Goal: Information Seeking & Learning: Learn about a topic

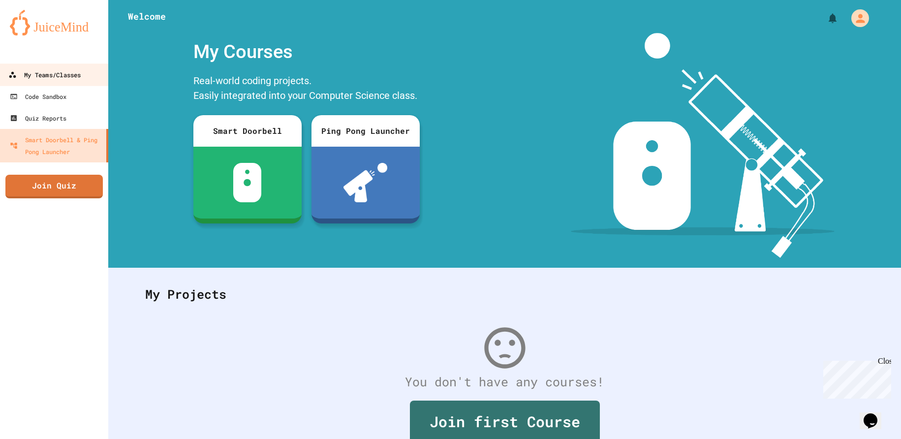
click at [72, 83] on link "My Teams/Classes" at bounding box center [55, 74] width 112 height 22
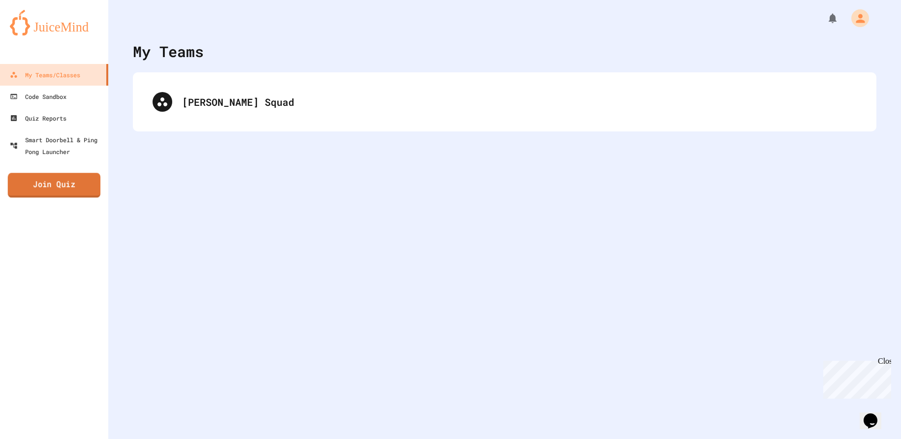
click at [53, 180] on link "Join Quiz" at bounding box center [54, 185] width 93 height 25
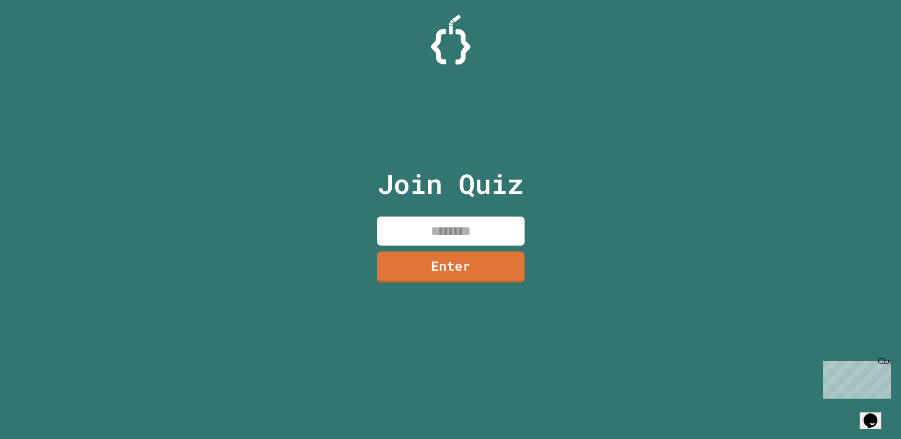
click at [474, 231] on input at bounding box center [451, 231] width 148 height 29
type input "********"
click at [472, 271] on link "Enter" at bounding box center [451, 266] width 149 height 32
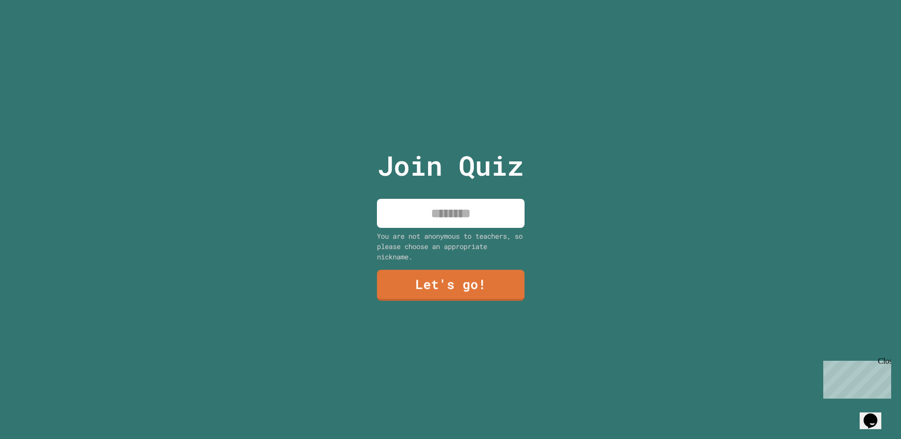
click at [451, 205] on input at bounding box center [451, 213] width 148 height 29
type input "******"
click at [467, 267] on link "Let's go!" at bounding box center [450, 283] width 133 height 32
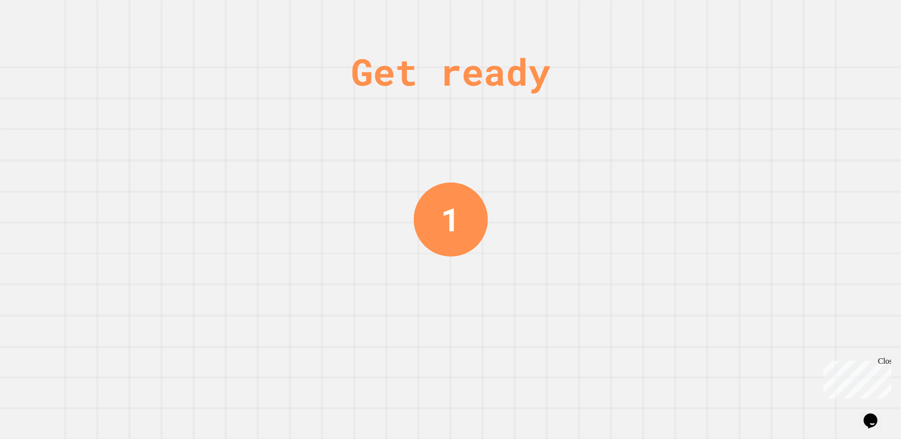
click at [577, 23] on div "Get ready 1" at bounding box center [450, 219] width 901 height 439
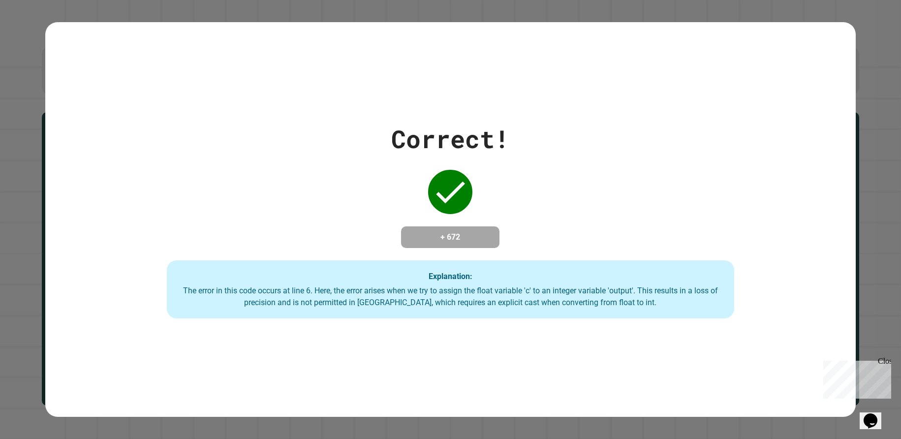
drag, startPoint x: 725, startPoint y: 434, endPoint x: 529, endPoint y: 190, distance: 313.2
click at [529, 190] on div "Correct! + 672 Explanation: The error in this code occurs at line 6. Here, the …" at bounding box center [450, 220] width 811 height 198
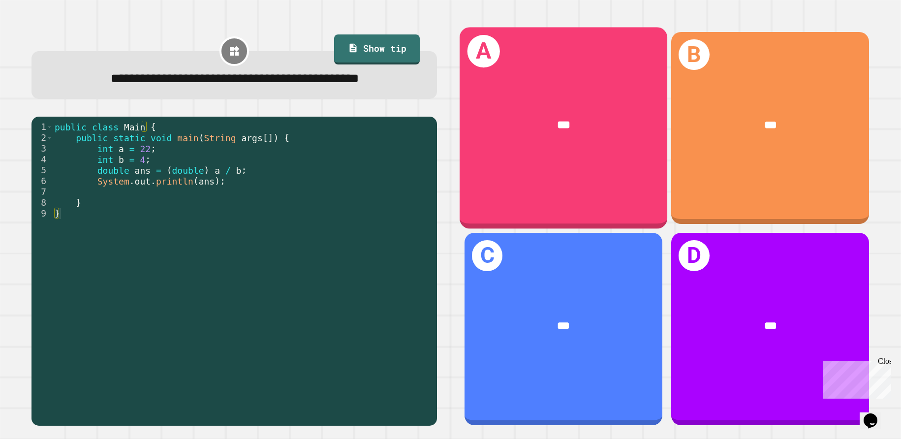
click at [582, 110] on div "***" at bounding box center [564, 125] width 208 height 63
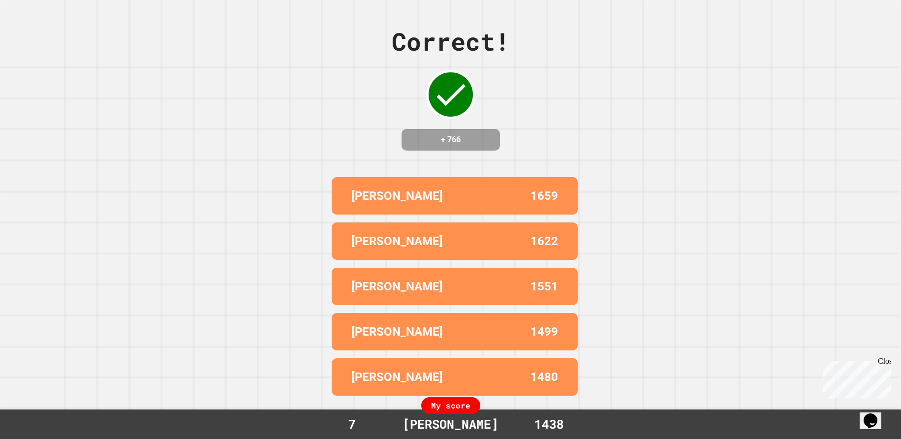
click at [702, 169] on div "Correct! + 766 [PERSON_NAME] 1659 [PERSON_NAME] 1622 [PERSON_NAME] 1551 [PERSON…" at bounding box center [450, 219] width 901 height 439
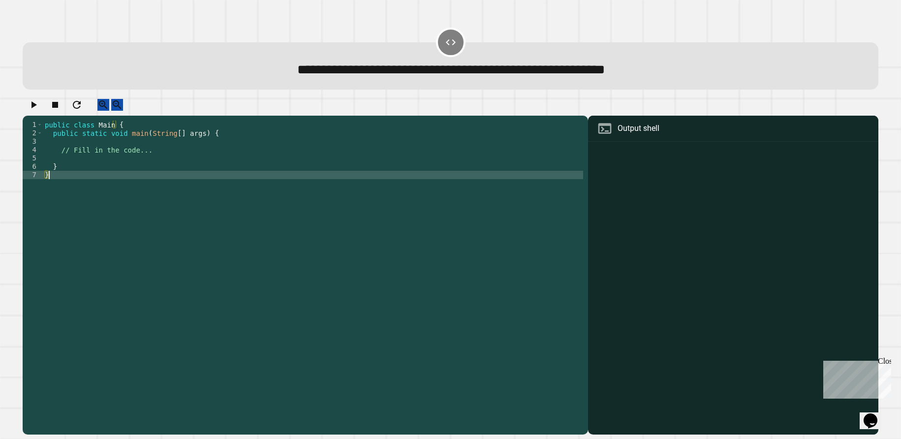
click at [435, 185] on div "public class Main { public static void main ( String [ ] args ) { // Fill in th…" at bounding box center [313, 267] width 541 height 293
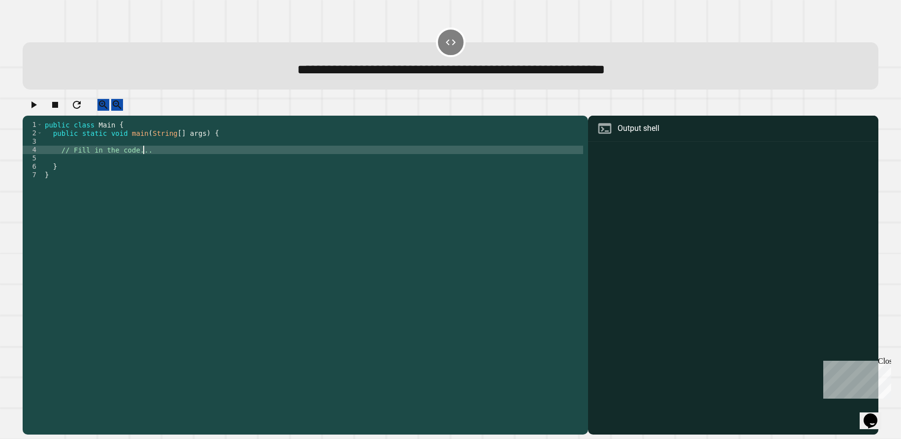
click at [422, 157] on div "public class Main { public static void main ( String [ ] args ) { // Fill in th…" at bounding box center [313, 267] width 541 height 293
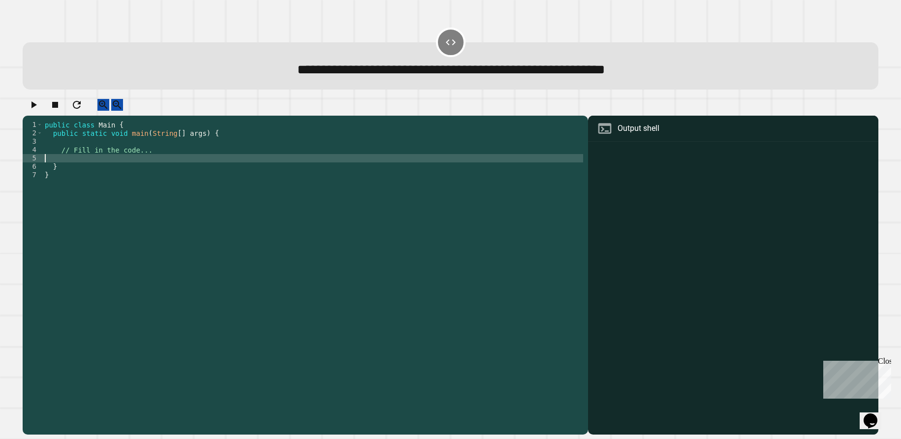
click at [244, 170] on div "public class Main { public static void main ( String [ ] args ) { // Fill in th…" at bounding box center [313, 267] width 541 height 293
type textarea "**********"
click at [31, 105] on icon "button" at bounding box center [34, 105] width 12 height 12
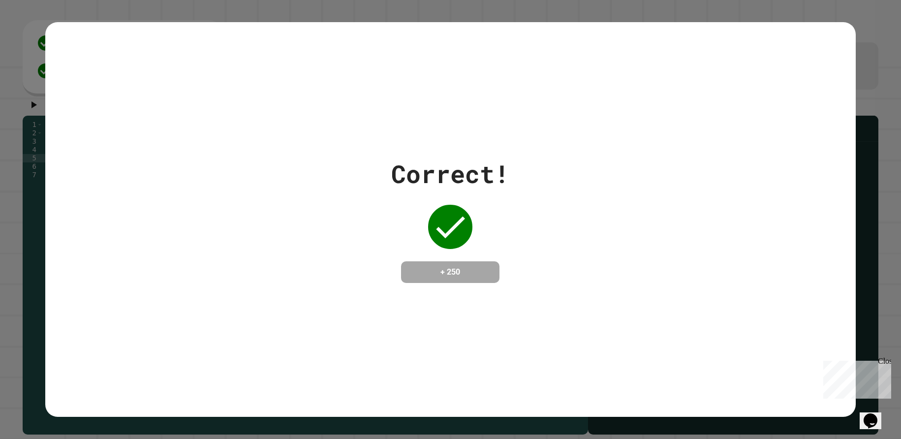
click at [585, 168] on div "Correct! + 250" at bounding box center [450, 219] width 811 height 127
drag, startPoint x: 585, startPoint y: 168, endPoint x: 478, endPoint y: 250, distance: 134.8
click at [583, 168] on div "Correct! + 250" at bounding box center [450, 219] width 811 height 127
click at [478, 250] on div "Correct! + 250" at bounding box center [450, 219] width 118 height 127
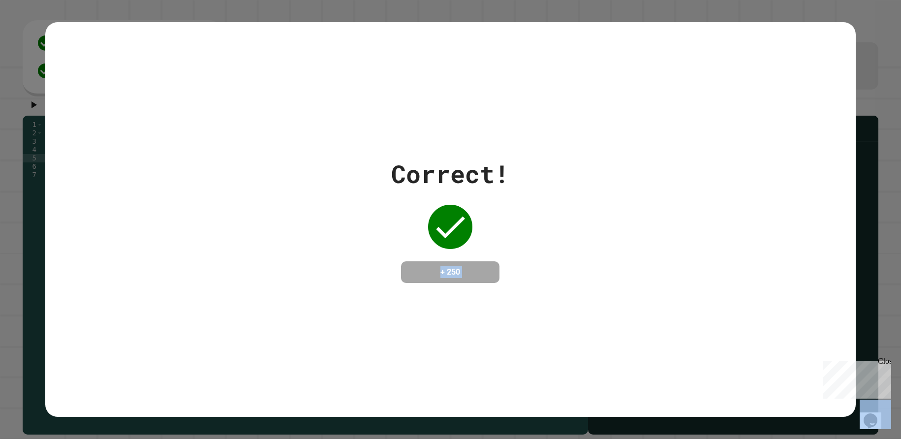
click at [478, 250] on div "Correct! + 250" at bounding box center [450, 219] width 118 height 127
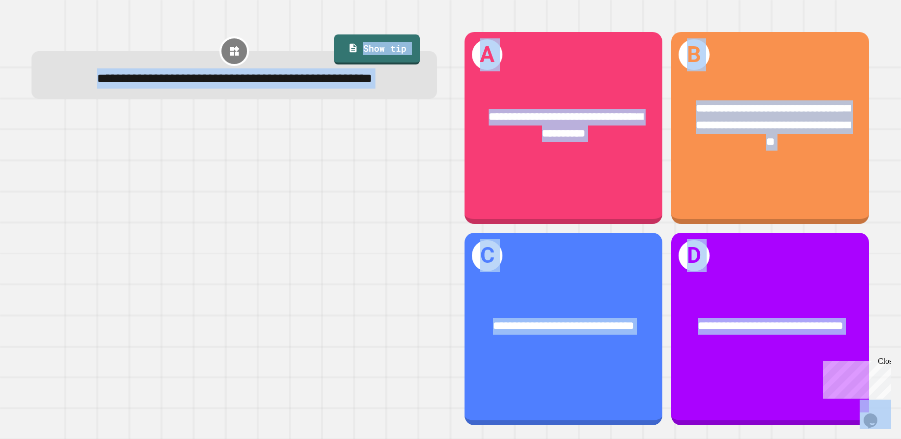
click at [182, 167] on div at bounding box center [234, 271] width 406 height 309
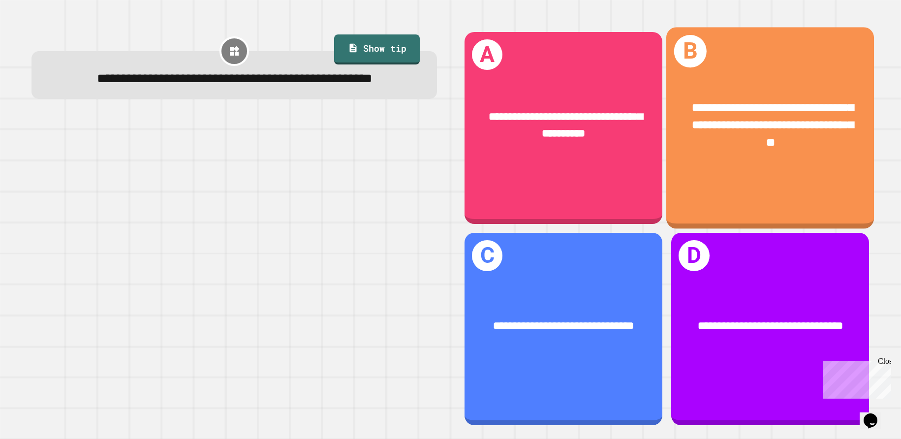
click at [712, 154] on div "**********" at bounding box center [770, 125] width 208 height 98
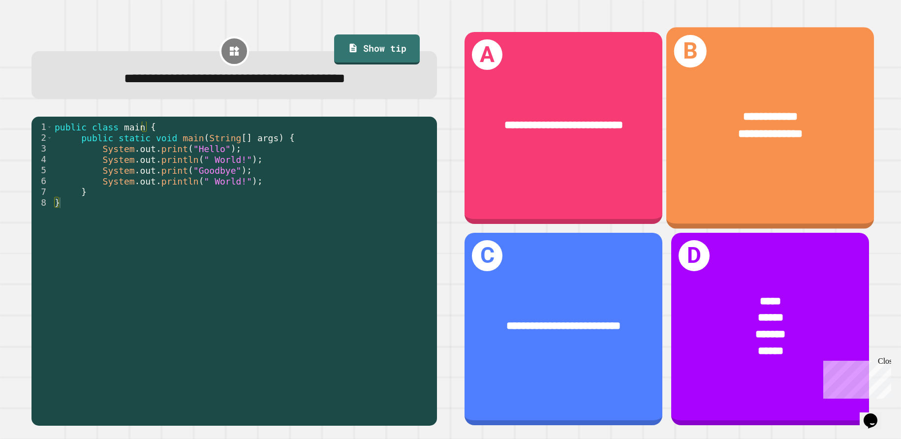
click at [757, 128] on span "**********" at bounding box center [771, 133] width 64 height 11
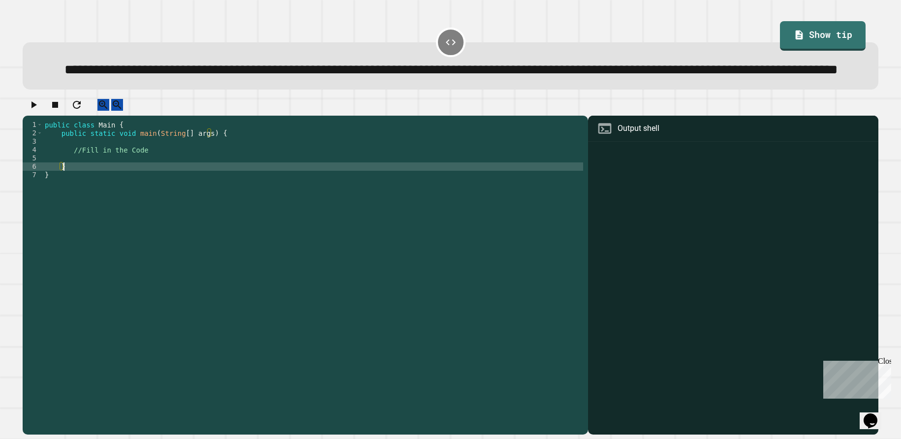
click at [283, 202] on div "public class Main { public static void main ( String [ ] args ) { //Fill in the…" at bounding box center [313, 255] width 541 height 268
click at [85, 178] on div "public class Main { public static void main ( String [ ] args ) { //Fill in the…" at bounding box center [313, 255] width 541 height 268
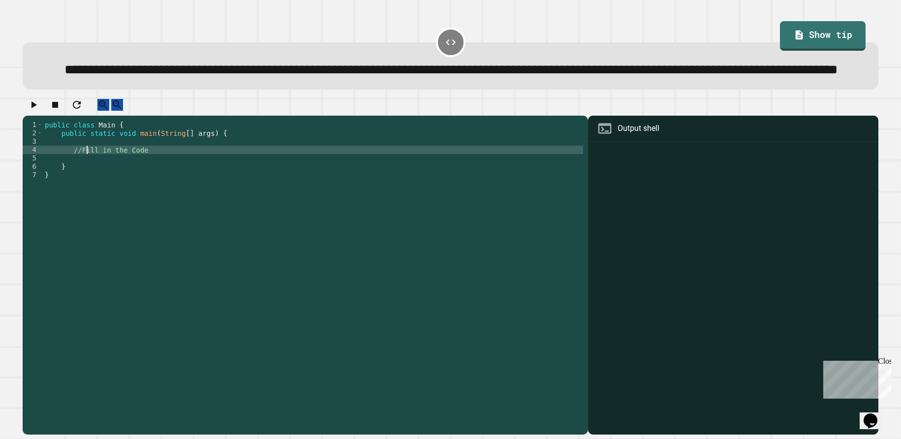
click at [102, 158] on div "public class Main { public static void main ( String [ ] args ) { //Fill in the…" at bounding box center [313, 255] width 541 height 268
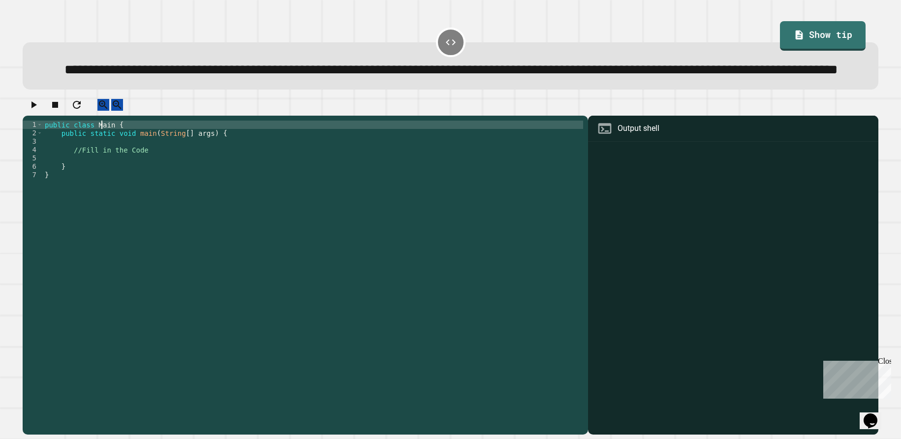
click at [103, 177] on div "public class Main { public static void main ( String [ ] args ) { //Fill in the…" at bounding box center [313, 255] width 541 height 268
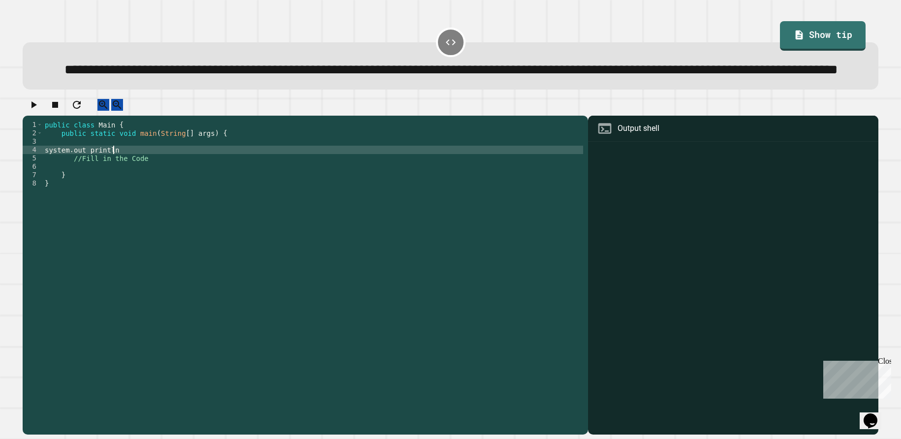
scroll to position [0, 4]
click at [85, 184] on div "public class Main { public static void main ( String [ ] args ) { system . out …" at bounding box center [313, 255] width 541 height 268
click at [31, 116] on div at bounding box center [451, 107] width 856 height 17
click at [37, 108] on icon "button" at bounding box center [33, 104] width 5 height 7
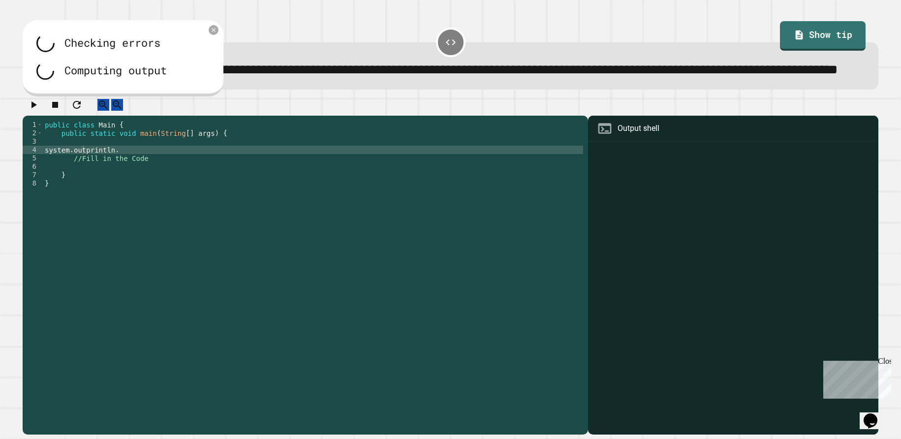
click at [210, 184] on div "public class Main { public static void main ( String [ ] args ) { system . outp…" at bounding box center [313, 255] width 541 height 268
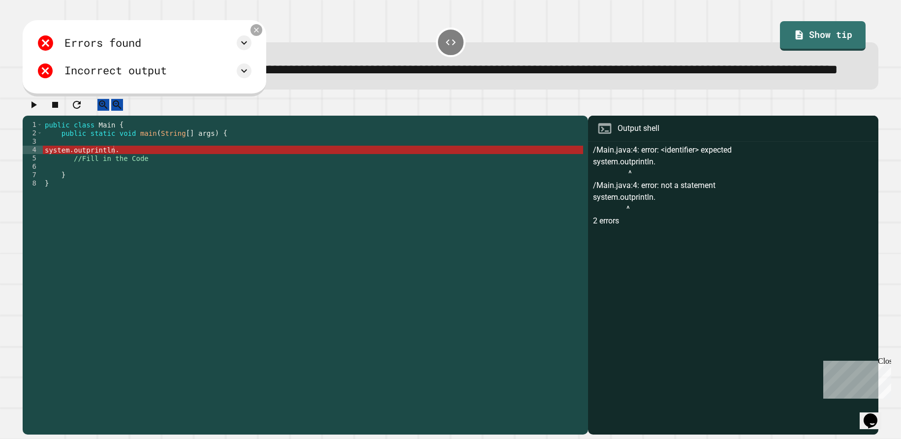
click at [261, 34] on icon at bounding box center [256, 30] width 8 height 8
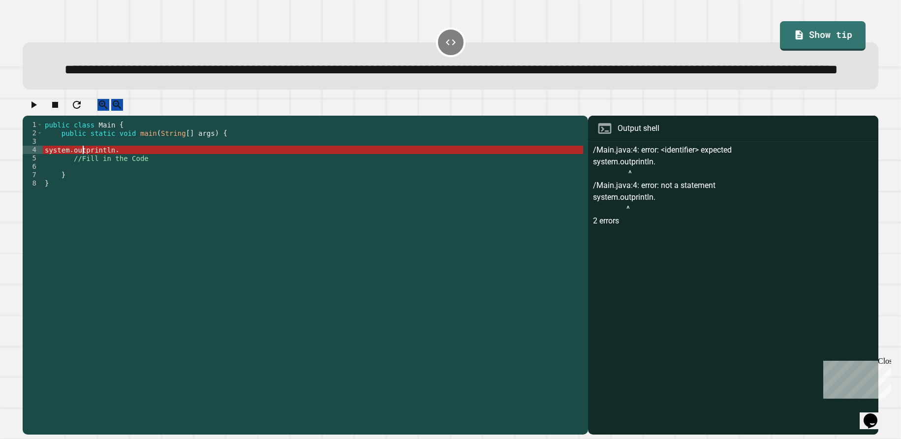
click at [82, 184] on div "public class Main { public static void main ( String [ ] args ) { system . outp…" at bounding box center [313, 255] width 541 height 268
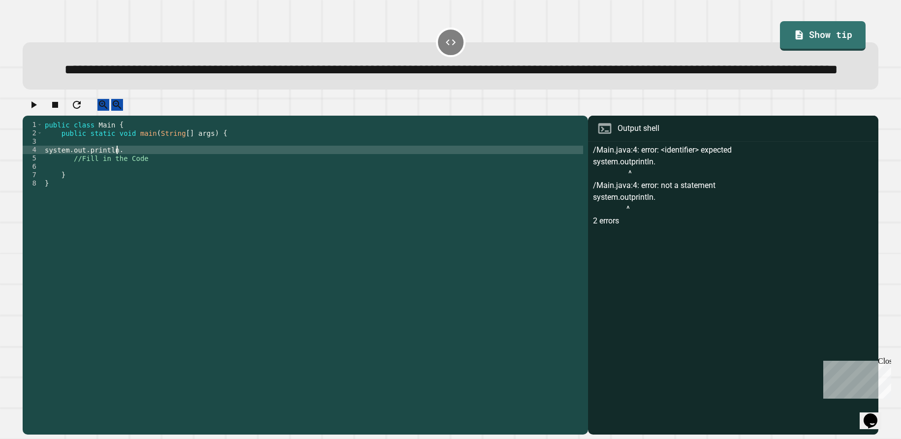
click at [159, 181] on div "public class Main { public static void main ( String [ ] args ) { system . out …" at bounding box center [313, 255] width 541 height 268
click at [47, 182] on div "public class Main { public static void main ( String [ ] args ) { system . out …" at bounding box center [313, 255] width 541 height 268
click at [127, 184] on div "public class Main { public static void main ( String [ ] args ) { System . out …" at bounding box center [313, 255] width 541 height 268
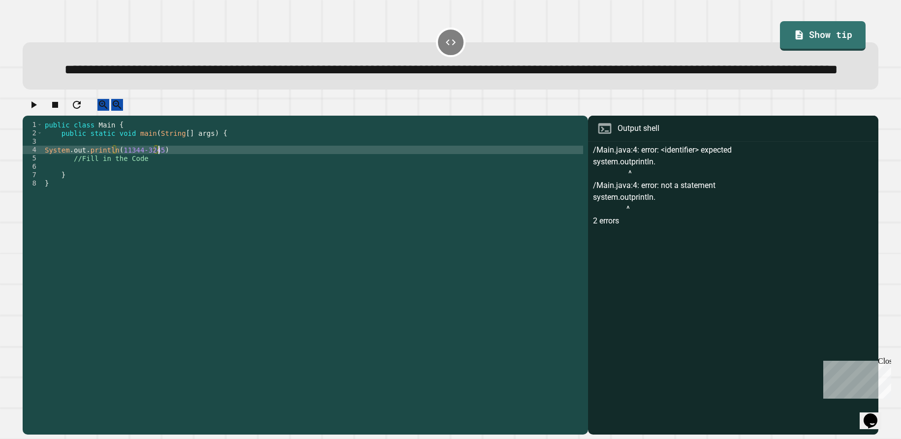
click at [222, 183] on div "public class Main { public static void main ( String [ ] args ) { System . out …" at bounding box center [313, 255] width 541 height 268
type textarea "**********"
click at [35, 111] on icon "button" at bounding box center [34, 105] width 12 height 12
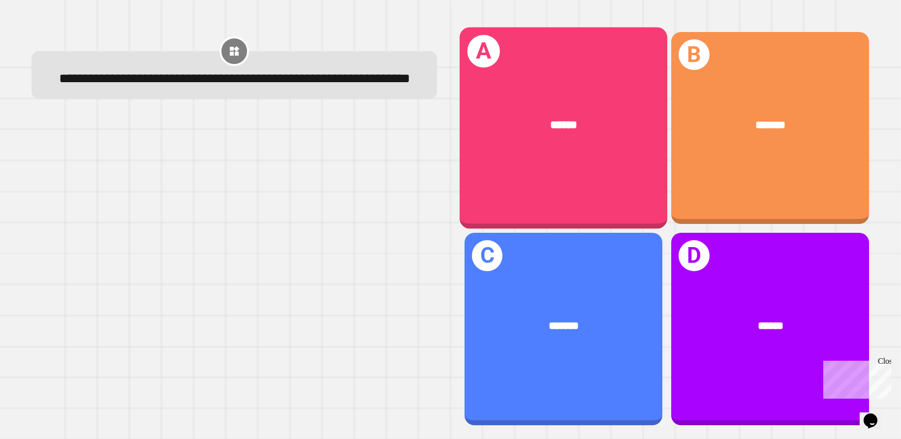
click at [629, 206] on div "A ******" at bounding box center [564, 128] width 208 height 202
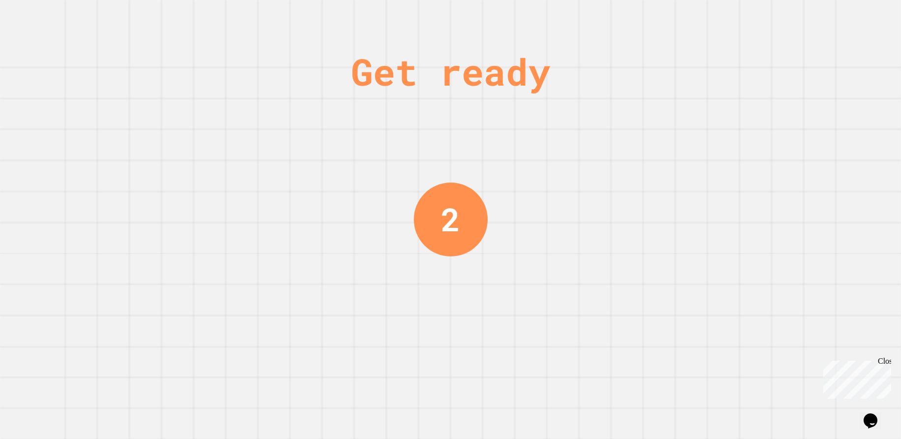
drag, startPoint x: 738, startPoint y: 325, endPoint x: 650, endPoint y: 315, distance: 89.1
click at [650, 315] on div "Get ready 2" at bounding box center [450, 219] width 901 height 439
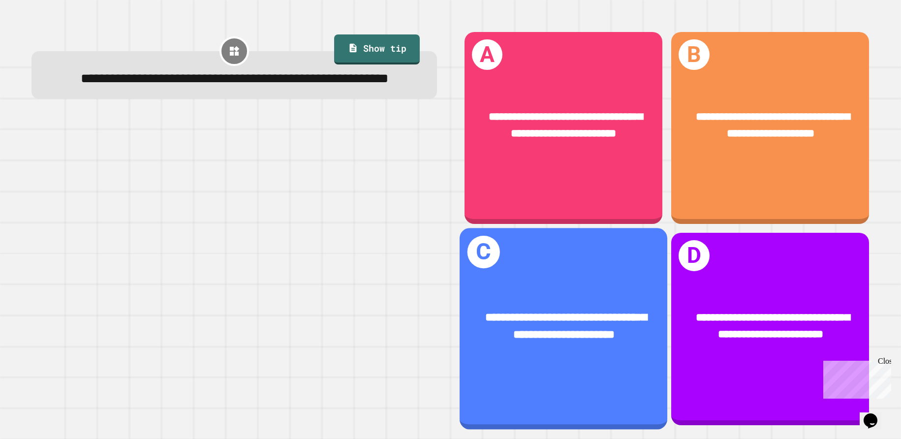
click at [623, 286] on div "**********" at bounding box center [564, 326] width 208 height 80
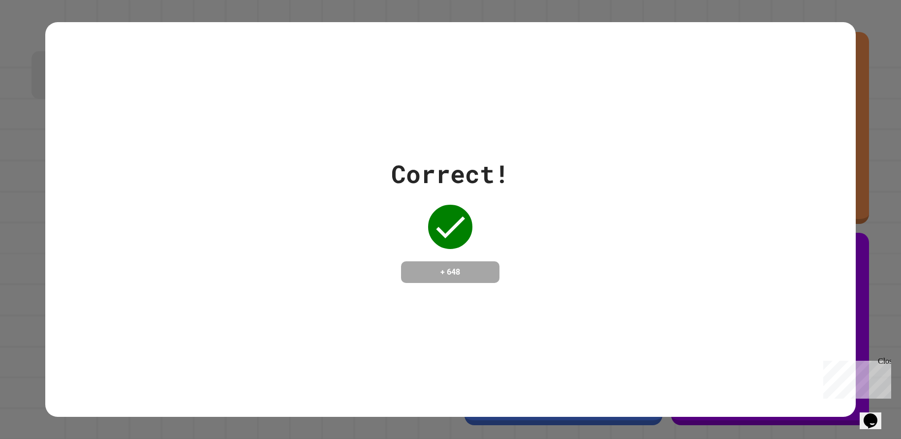
click at [619, 289] on div "Correct! + 648" at bounding box center [450, 219] width 811 height 395
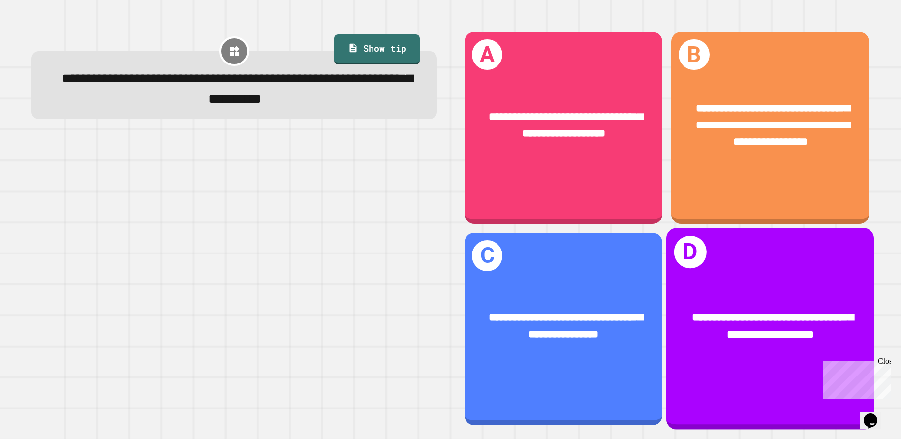
click at [837, 321] on div "**********" at bounding box center [771, 326] width 162 height 35
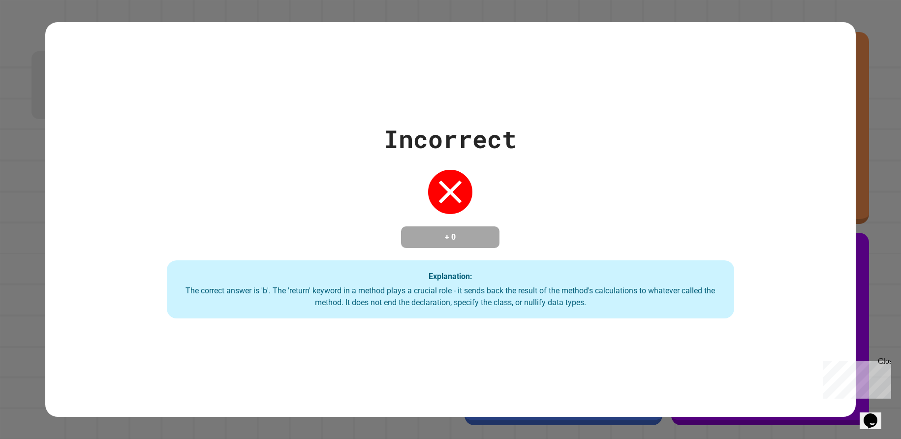
click at [855, 295] on div "Incorrect + 0 Explanation: The correct answer is 'b'. The 'return' keyword in a…" at bounding box center [450, 219] width 901 height 439
click at [881, 267] on div "Incorrect + 0 Explanation: The correct answer is 'b'. The 'return' keyword in a…" at bounding box center [450, 219] width 901 height 439
click at [874, 241] on div "Incorrect + 0 Explanation: The correct answer is 'b'. The 'return' keyword in a…" at bounding box center [450, 219] width 901 height 439
click at [872, 238] on div "Incorrect + 0 Explanation: The correct answer is 'b'. The 'return' keyword in a…" at bounding box center [450, 219] width 901 height 439
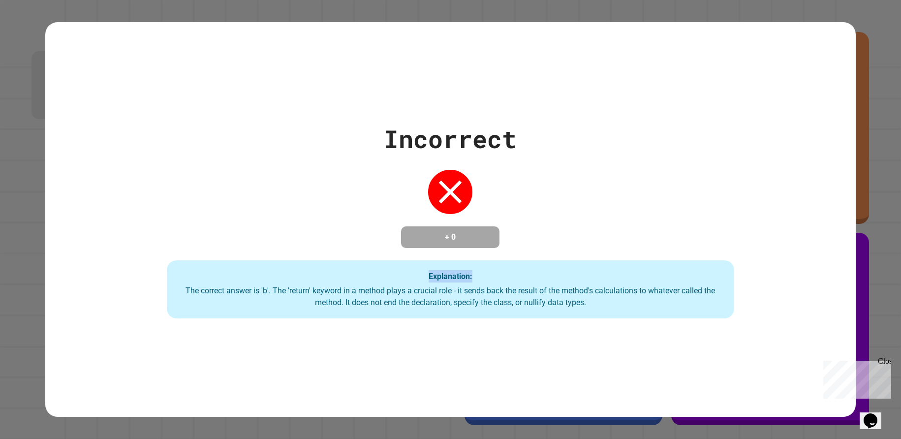
click at [871, 238] on div "Incorrect + 0 Explanation: The correct answer is 'b'. The 'return' keyword in a…" at bounding box center [450, 219] width 901 height 439
click at [869, 239] on div "Incorrect + 0 Explanation: The correct answer is 'b'. The 'return' keyword in a…" at bounding box center [450, 219] width 901 height 439
click at [794, 241] on div "Incorrect + 0 Explanation: The correct answer is 'b'. The 'return' keyword in a…" at bounding box center [450, 220] width 811 height 198
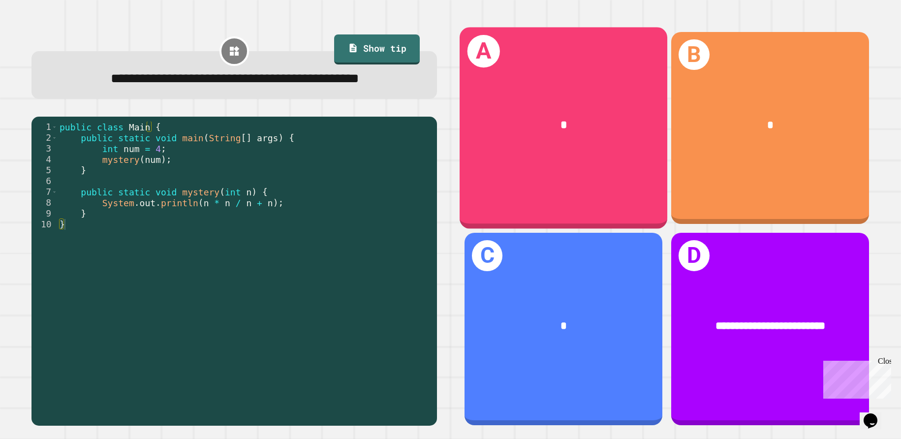
click at [607, 185] on div "A *" at bounding box center [564, 128] width 208 height 202
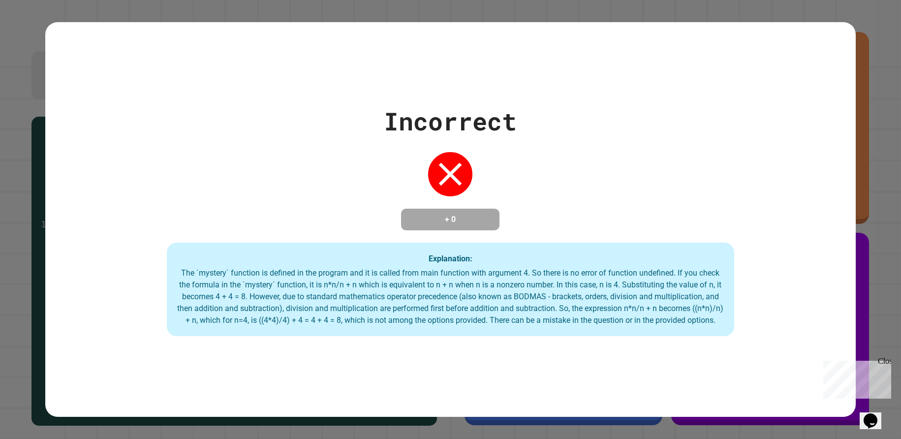
click at [607, 185] on div "Incorrect + 0 Explanation: The `mystery` function is defined in the program and…" at bounding box center [450, 219] width 811 height 233
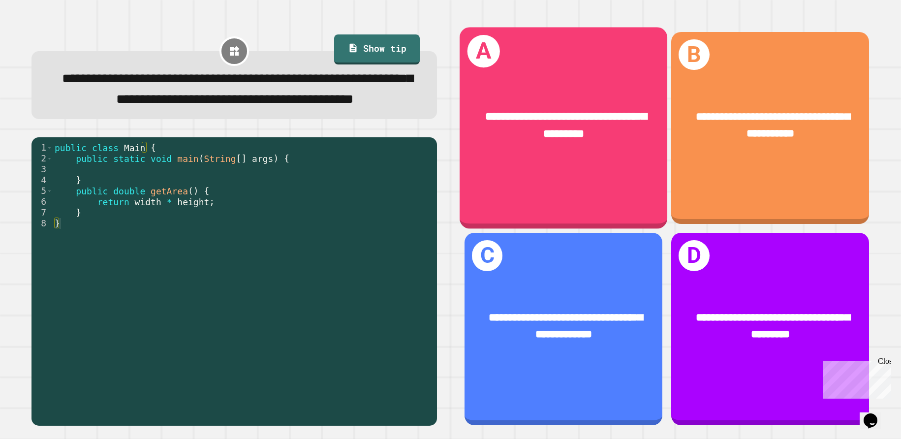
click at [588, 175] on div "**********" at bounding box center [564, 128] width 208 height 202
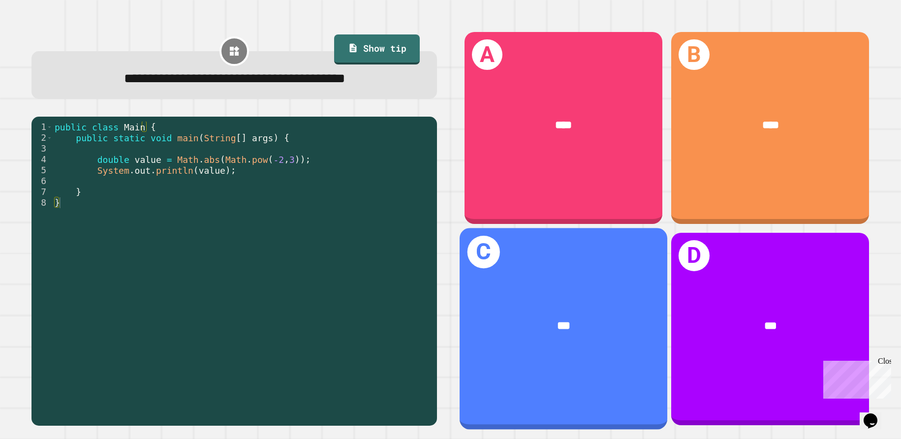
click at [587, 318] on div "***" at bounding box center [564, 327] width 162 height 18
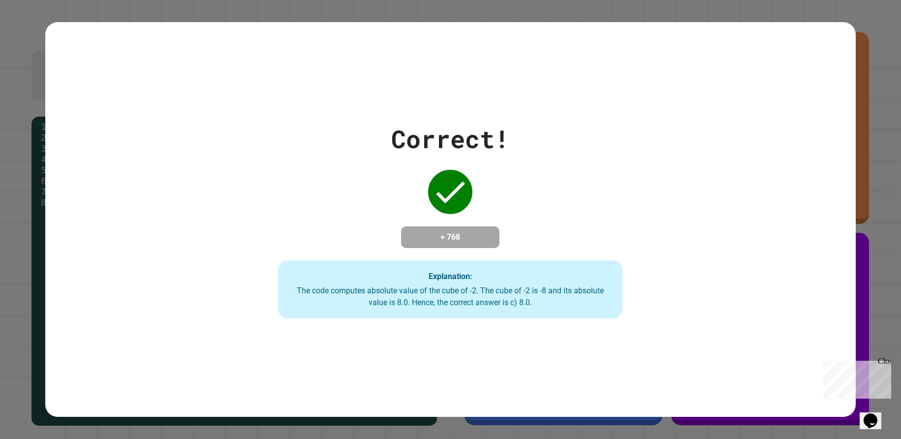
click at [772, 248] on div "Correct! + 768 Explanation: The code computes absolute value of the cube of -2.…" at bounding box center [450, 220] width 811 height 198
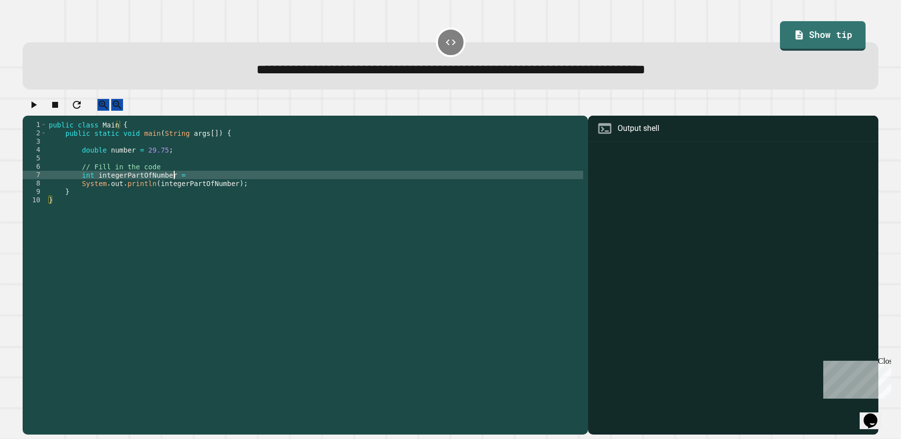
click at [179, 181] on div "public class Main { public static void main ( String args [ ]) { double number …" at bounding box center [315, 267] width 537 height 293
click at [800, 49] on link "Show tip" at bounding box center [824, 34] width 78 height 31
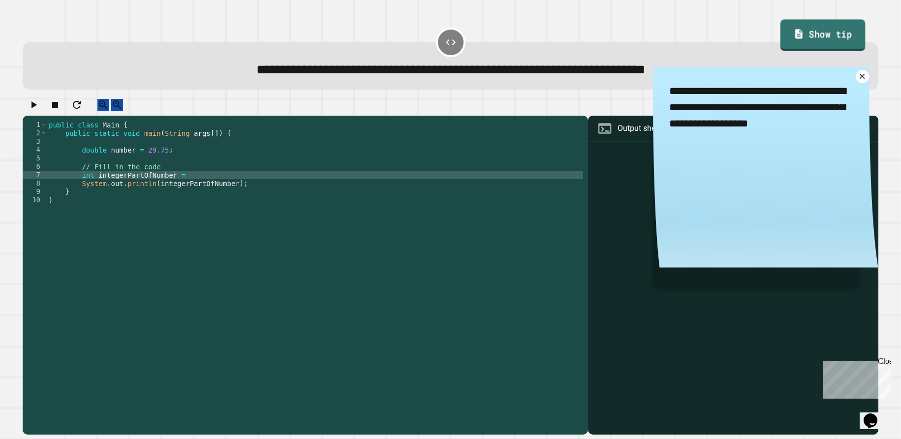
click at [806, 41] on link "Show tip" at bounding box center [823, 34] width 85 height 31
click at [818, 36] on link "Show tip" at bounding box center [823, 34] width 86 height 31
click at [857, 79] on icon at bounding box center [862, 76] width 11 height 11
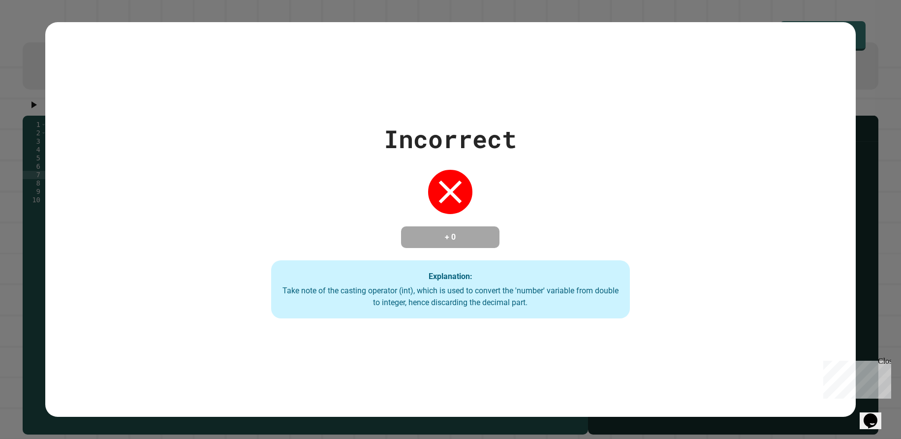
click at [150, 217] on div "Incorrect + 0 Explanation: Take note of the casting operator (int), which is us…" at bounding box center [450, 220] width 811 height 198
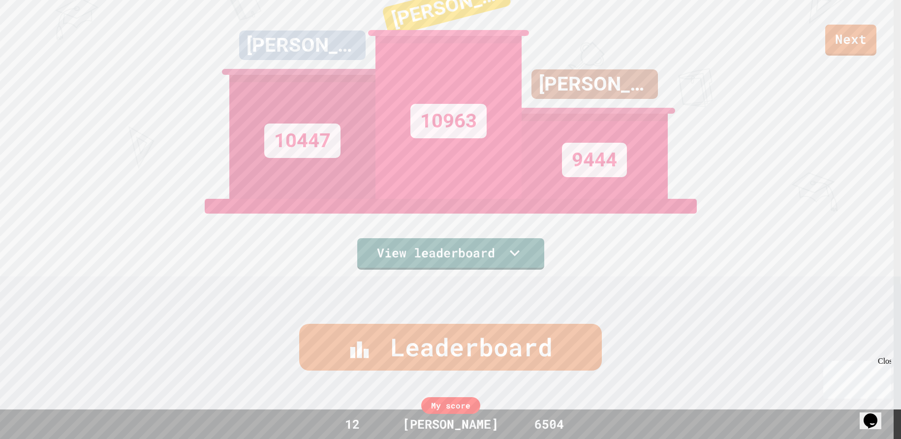
scroll to position [148, 0]
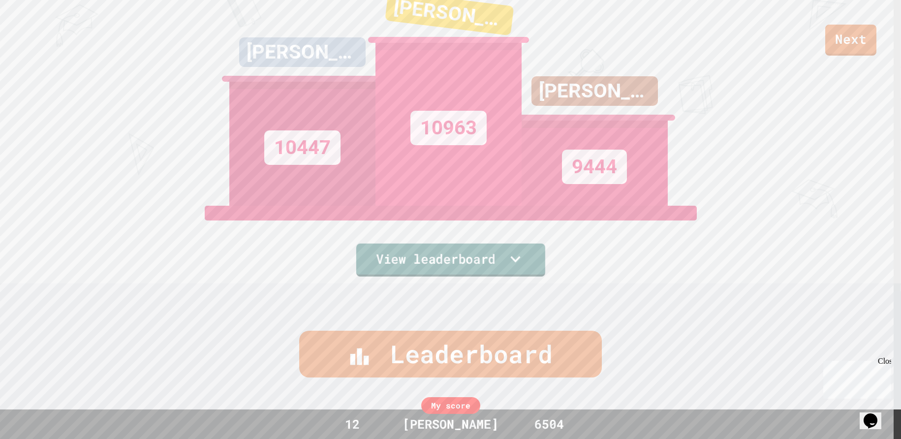
click at [476, 252] on link "View leaderboard" at bounding box center [450, 260] width 189 height 33
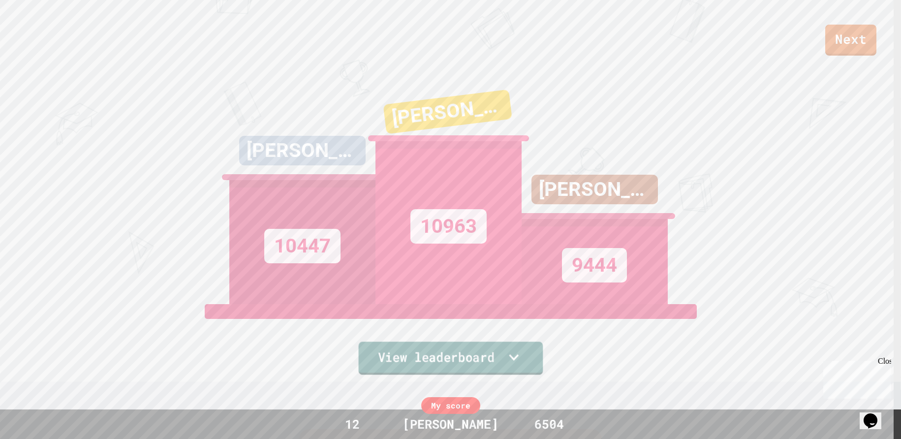
click at [508, 347] on icon at bounding box center [513, 357] width 19 height 21
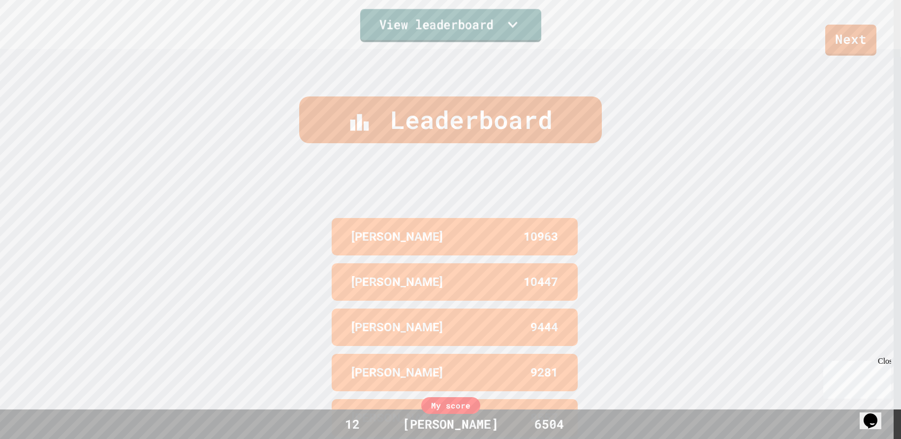
click at [508, 343] on div "[PERSON_NAME] 10963 [PERSON_NAME] 10447 [PERSON_NAME] 9444 [PERSON_NAME] 9281 […" at bounding box center [451, 327] width 246 height 226
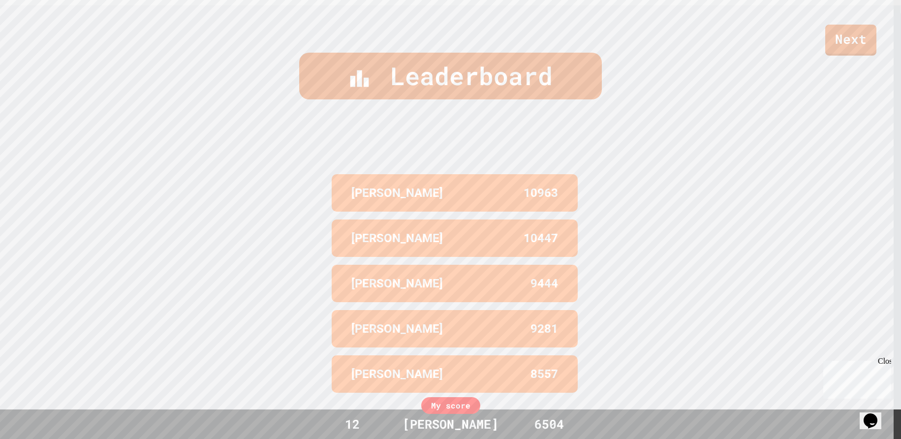
scroll to position [436, 0]
